Goal: Task Accomplishment & Management: Complete application form

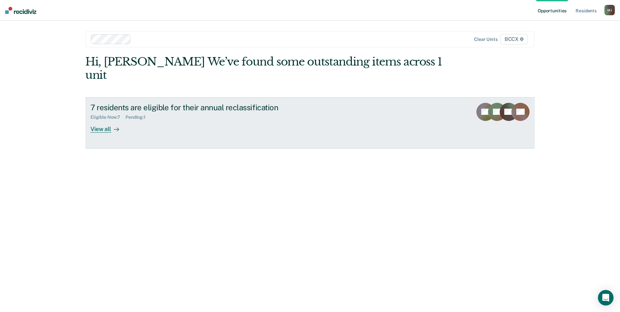
click at [96, 120] on div "View all" at bounding box center [108, 126] width 36 height 13
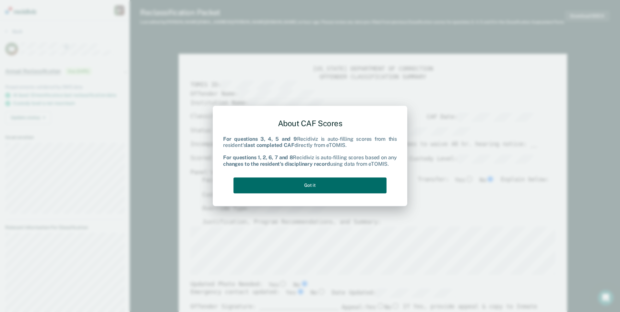
click at [368, 176] on div "About CAF Scores For questions 3, 4, 5 and 9 Recidiviz is auto-filling scores f…" at bounding box center [310, 155] width 174 height 82
click at [366, 180] on button "Got it" at bounding box center [309, 185] width 153 height 16
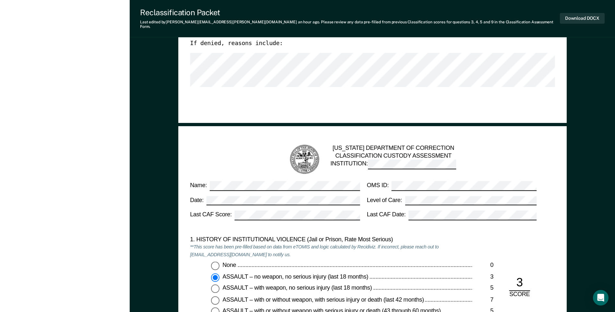
scroll to position [357, 0]
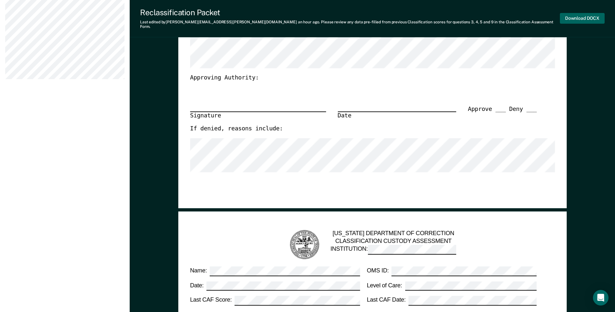
click at [572, 14] on button "Download DOCX" at bounding box center [582, 18] width 45 height 11
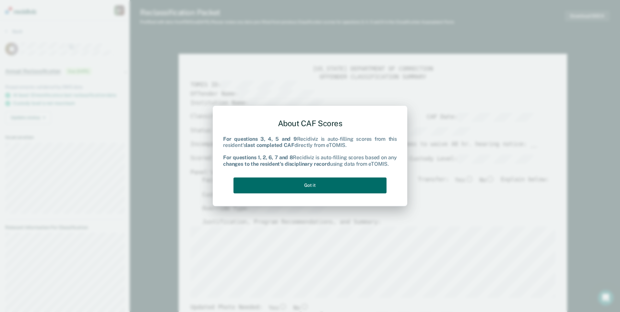
click at [331, 194] on div "About CAF Scores For questions 3, 4, 5 and 9 Recidiviz is auto-filling scores f…" at bounding box center [310, 155] width 174 height 82
click at [334, 186] on button "Got it" at bounding box center [309, 185] width 153 height 16
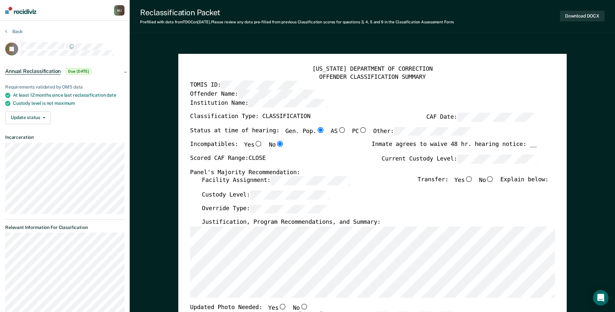
click at [494, 179] on input "No" at bounding box center [490, 179] width 8 height 6
type textarea "x"
radio input "true"
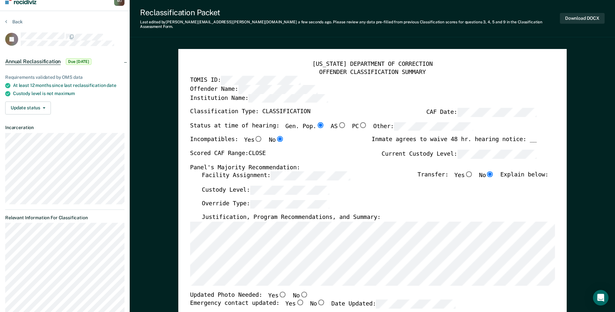
scroll to position [97, 0]
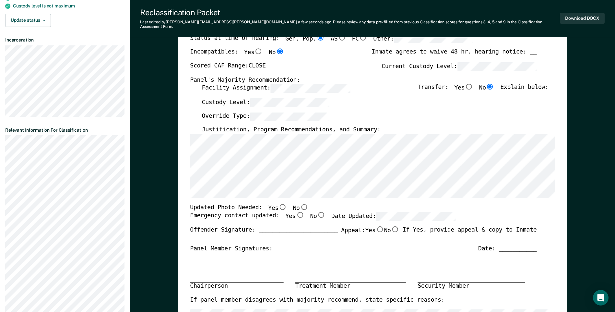
click at [296, 212] on input "Yes" at bounding box center [300, 215] width 8 height 6
type textarea "x"
radio input "true"
click at [300, 204] on input "No" at bounding box center [304, 207] width 8 height 6
type textarea "x"
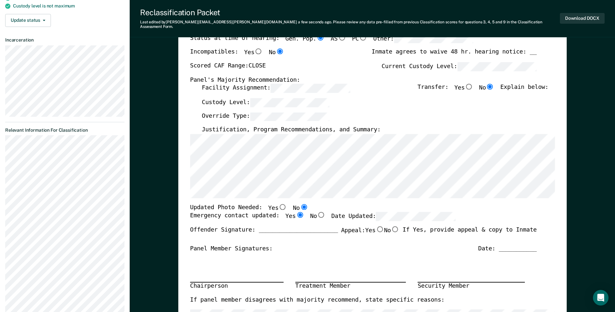
radio input "true"
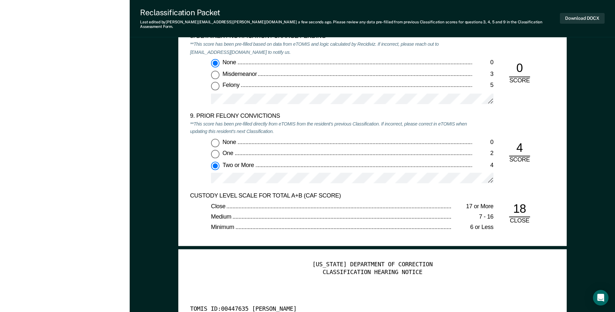
scroll to position [1362, 0]
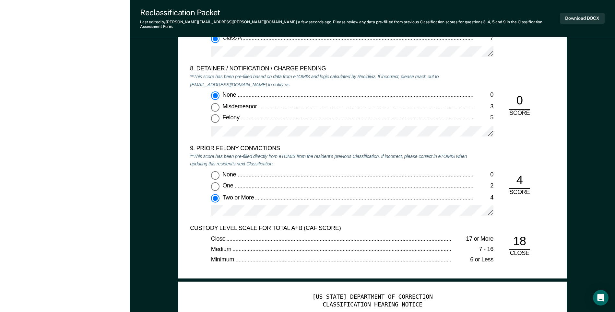
click at [418, 187] on div "None 0 One 2 Two or More 4" at bounding box center [331, 196] width 282 height 51
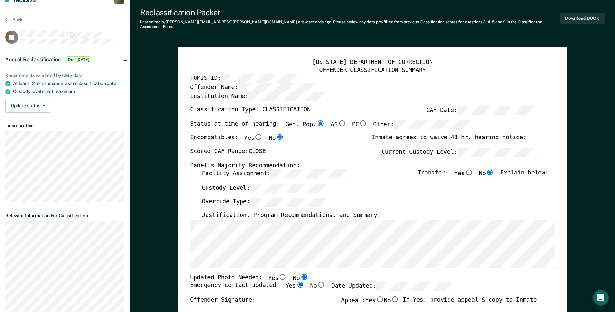
scroll to position [0, 0]
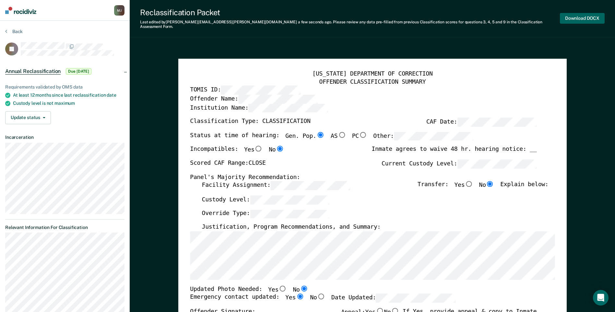
click at [585, 18] on button "Download DOCX" at bounding box center [582, 18] width 45 height 11
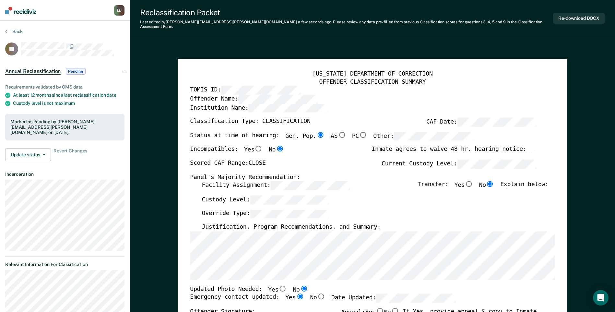
click at [360, 175] on div "Panel's Majority Recommendation:" at bounding box center [363, 177] width 347 height 8
type textarea "x"
